Goal: Find specific page/section: Find specific page/section

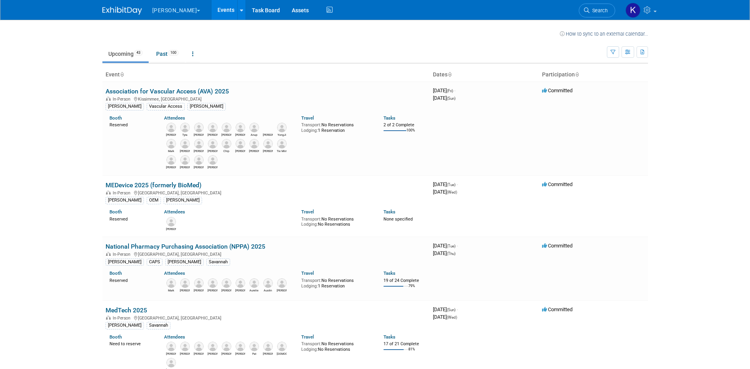
click at [178, 11] on button "[PERSON_NAME]" at bounding box center [181, 8] width 59 height 17
click at [177, 60] on link "Aesculap" at bounding box center [180, 59] width 57 height 11
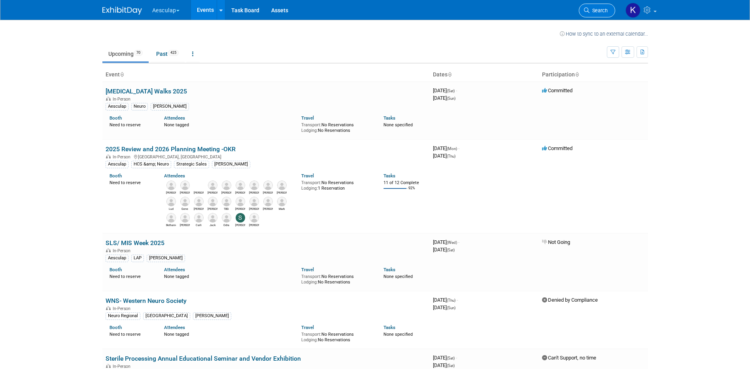
click at [593, 9] on span "Search" at bounding box center [599, 11] width 18 height 6
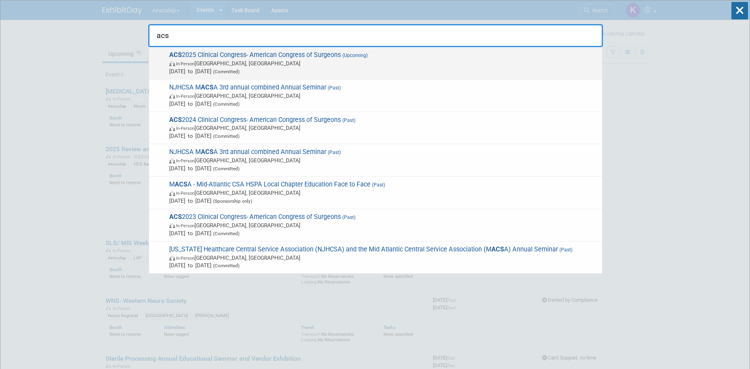
type input "acs"
click at [250, 65] on span "In-Person [GEOGRAPHIC_DATA], [GEOGRAPHIC_DATA]" at bounding box center [383, 63] width 429 height 8
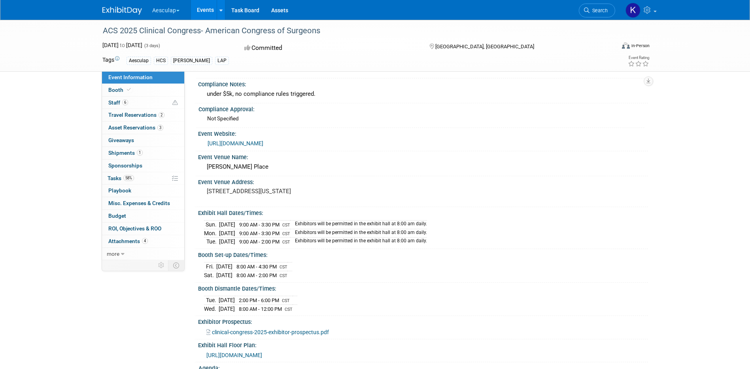
scroll to position [40, 0]
